Goal: Transaction & Acquisition: Purchase product/service

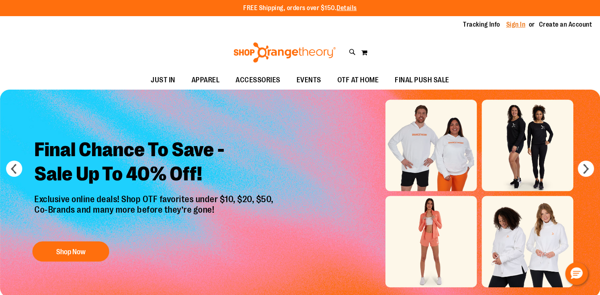
click at [513, 25] on link "Sign In" at bounding box center [515, 24] width 19 height 9
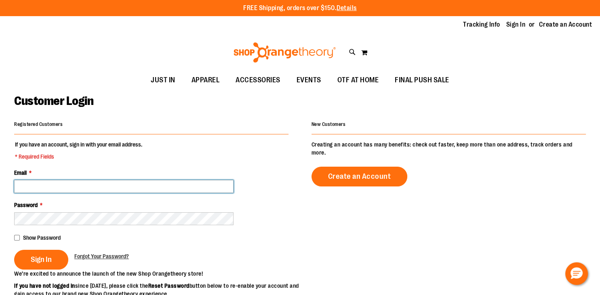
click at [43, 186] on input "Email *" at bounding box center [123, 186] width 219 height 13
type input "**********"
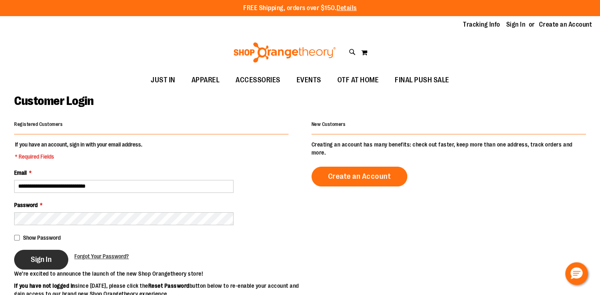
click at [33, 257] on span "Sign In" at bounding box center [41, 259] width 21 height 9
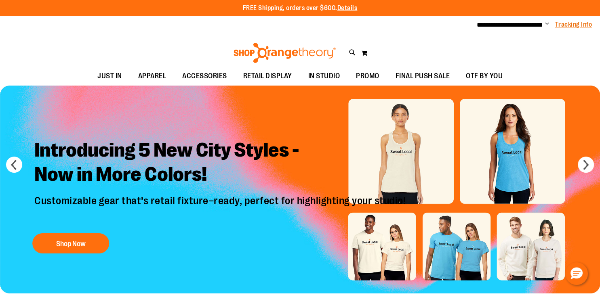
click at [565, 27] on link "Tracking Info" at bounding box center [573, 24] width 37 height 9
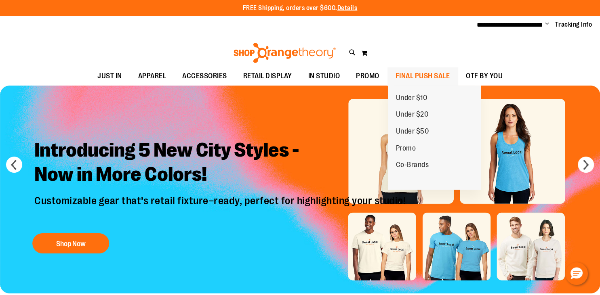
click at [422, 78] on span "FINAL PUSH SALE" at bounding box center [422, 76] width 55 height 18
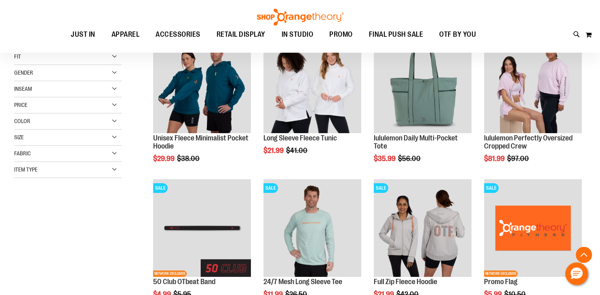
scroll to position [147, 0]
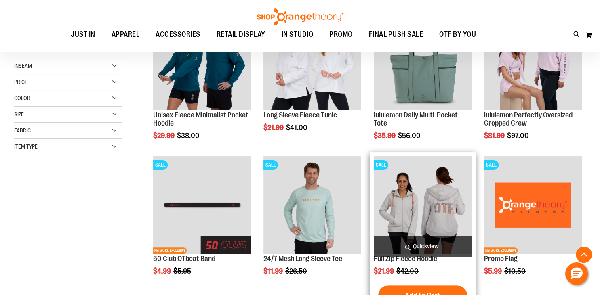
click at [429, 216] on img "product" at bounding box center [423, 205] width 98 height 98
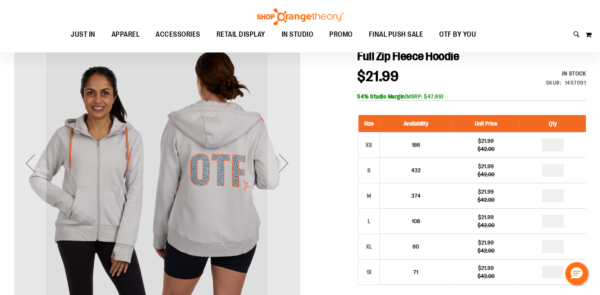
scroll to position [94, 0]
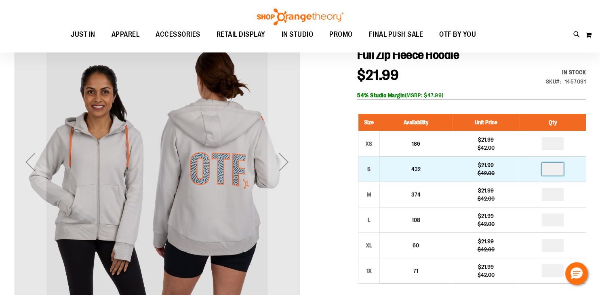
click at [558, 170] on input "number" at bounding box center [553, 169] width 22 height 13
type input "*"
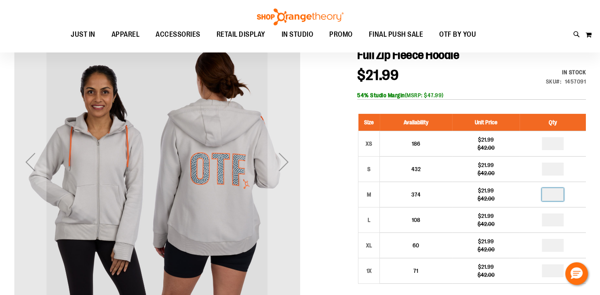
click at [556, 196] on input "number" at bounding box center [553, 194] width 22 height 13
type input "*"
click at [559, 222] on input "number" at bounding box center [553, 220] width 22 height 13
type input "*"
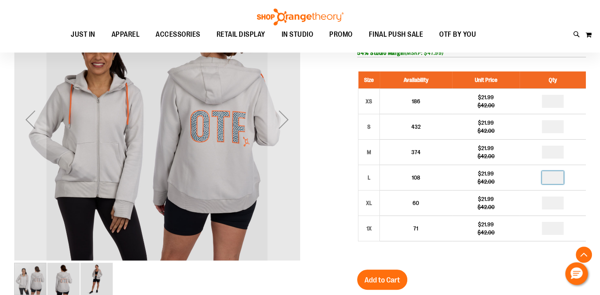
scroll to position [143, 0]
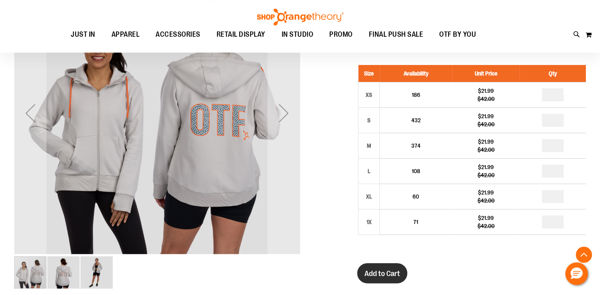
click at [383, 273] on span "Add to Cart" at bounding box center [382, 273] width 36 height 9
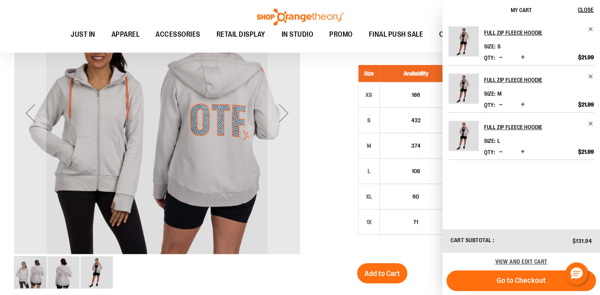
click at [63, 2] on div "Toggle Nav Search Popular Suggestions Advanced Search" at bounding box center [300, 26] width 600 height 53
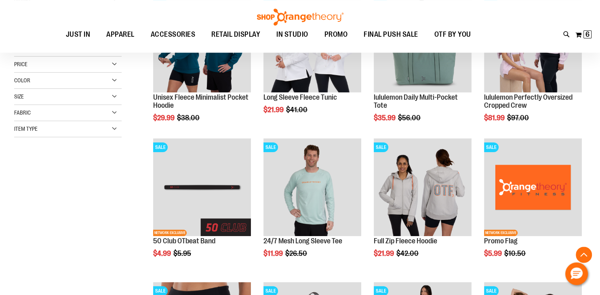
scroll to position [166, 0]
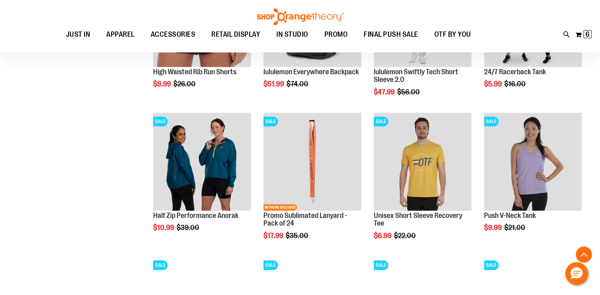
scroll to position [512, 0]
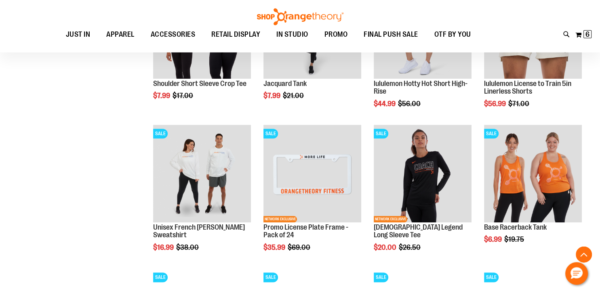
scroll to position [943, 0]
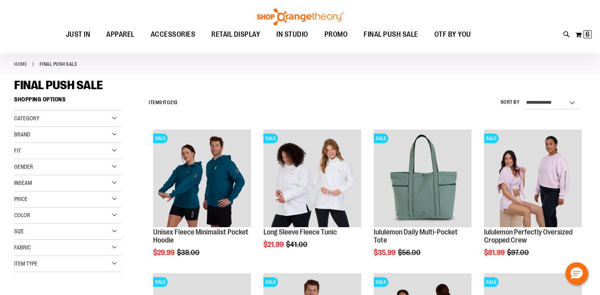
scroll to position [29, 0]
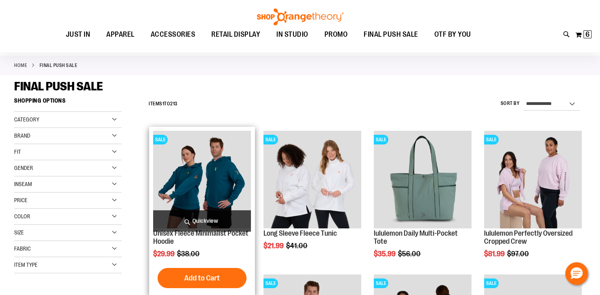
click at [199, 176] on img "product" at bounding box center [202, 180] width 98 height 98
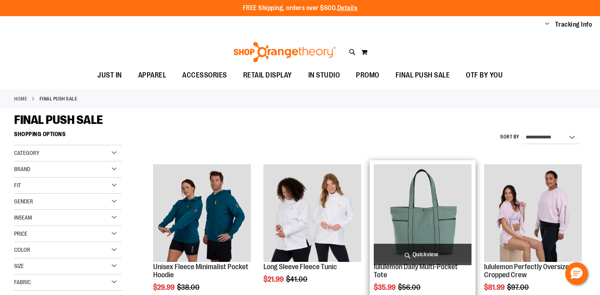
scroll to position [29, 0]
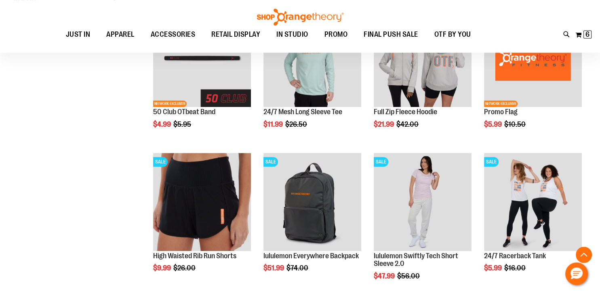
scroll to position [295, 0]
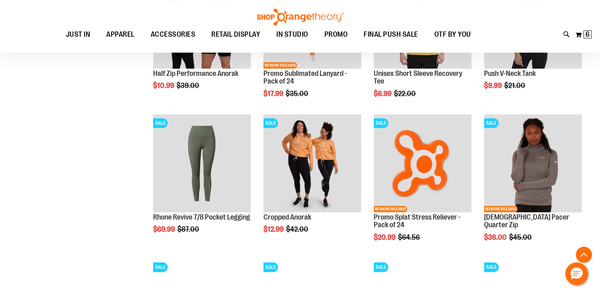
scroll to position [622, 0]
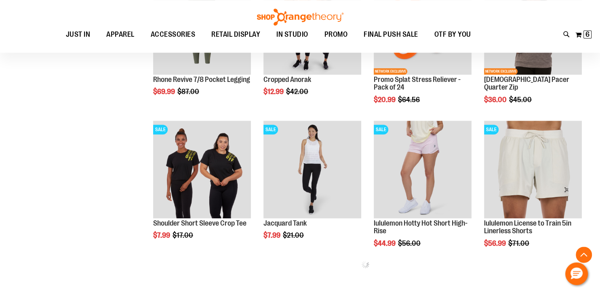
scroll to position [760, 0]
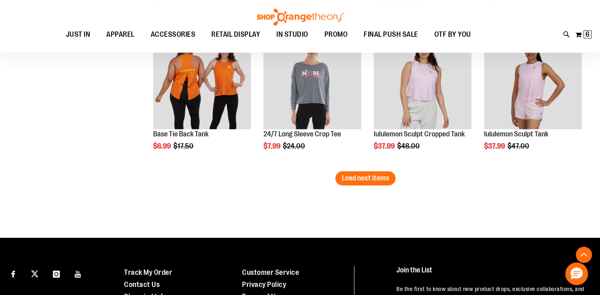
scroll to position [1285, 0]
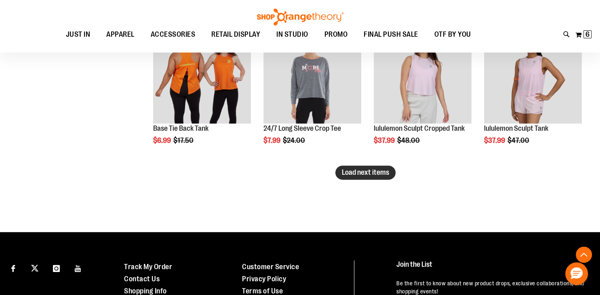
click at [377, 172] on span "Load next items" at bounding box center [365, 172] width 47 height 8
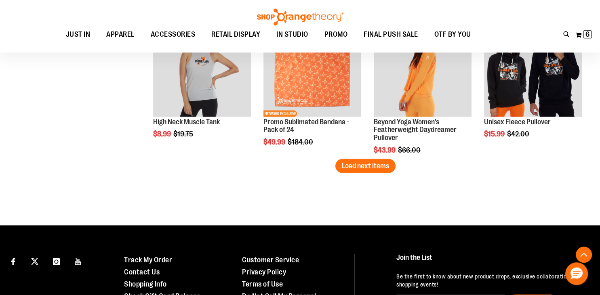
scroll to position [1725, 0]
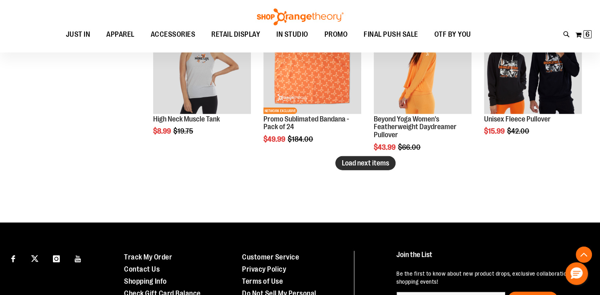
click at [345, 165] on span "Load next items" at bounding box center [365, 163] width 47 height 8
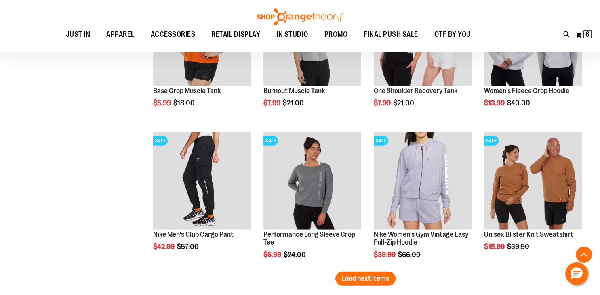
scroll to position [2044, 0]
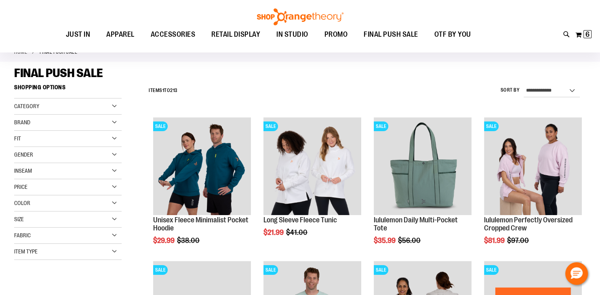
scroll to position [46, 0]
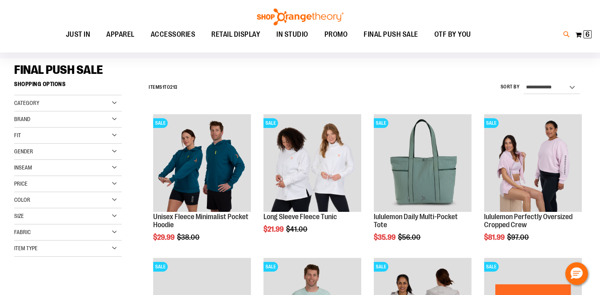
click at [563, 36] on icon at bounding box center [566, 34] width 7 height 9
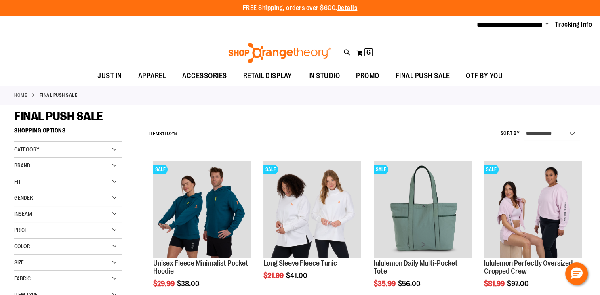
type input "******"
